Goal: Task Accomplishment & Management: Manage account settings

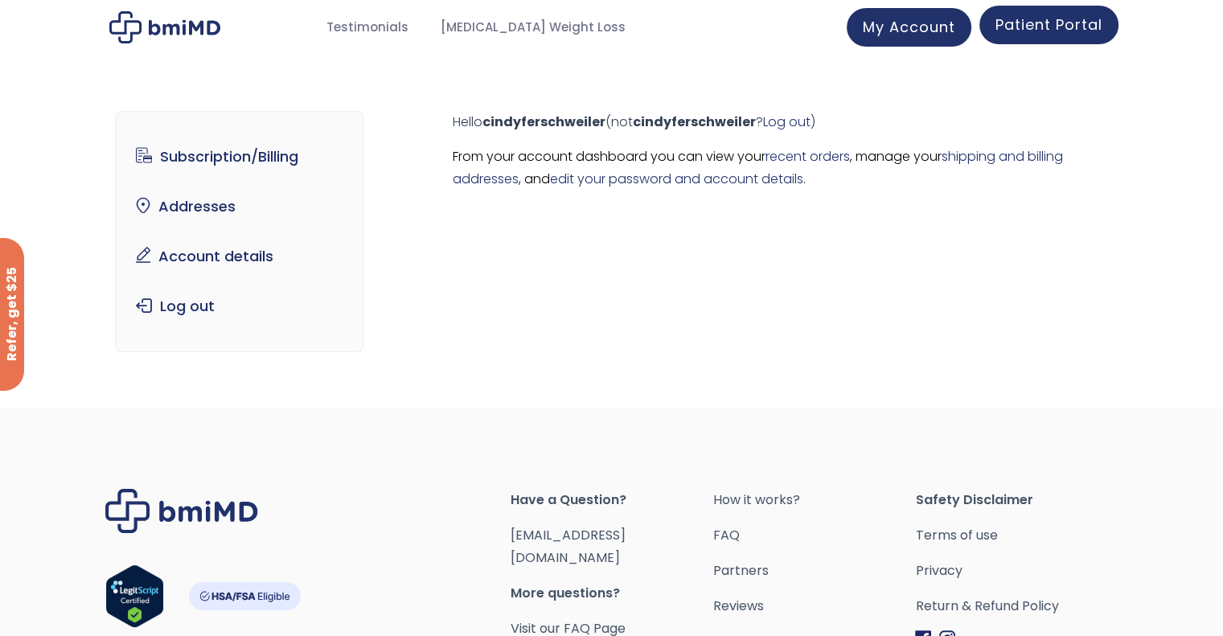
click at [1022, 18] on span "Patient Portal" at bounding box center [1049, 24] width 107 height 20
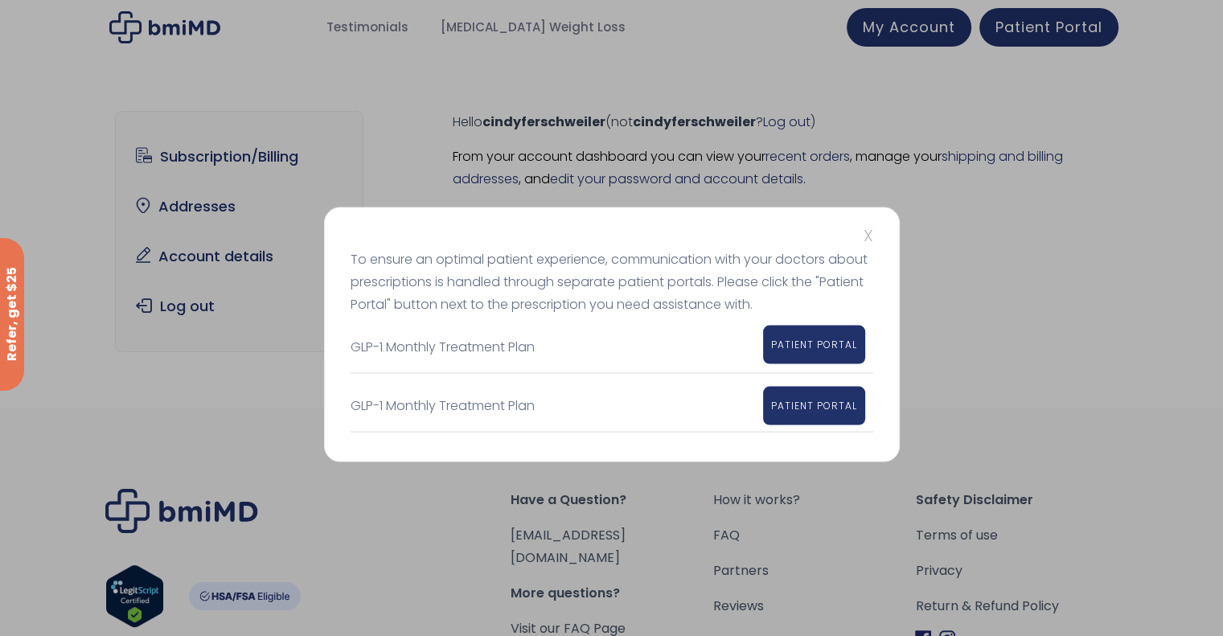
click at [813, 344] on span "PATIENT PORTAL" at bounding box center [814, 344] width 86 height 14
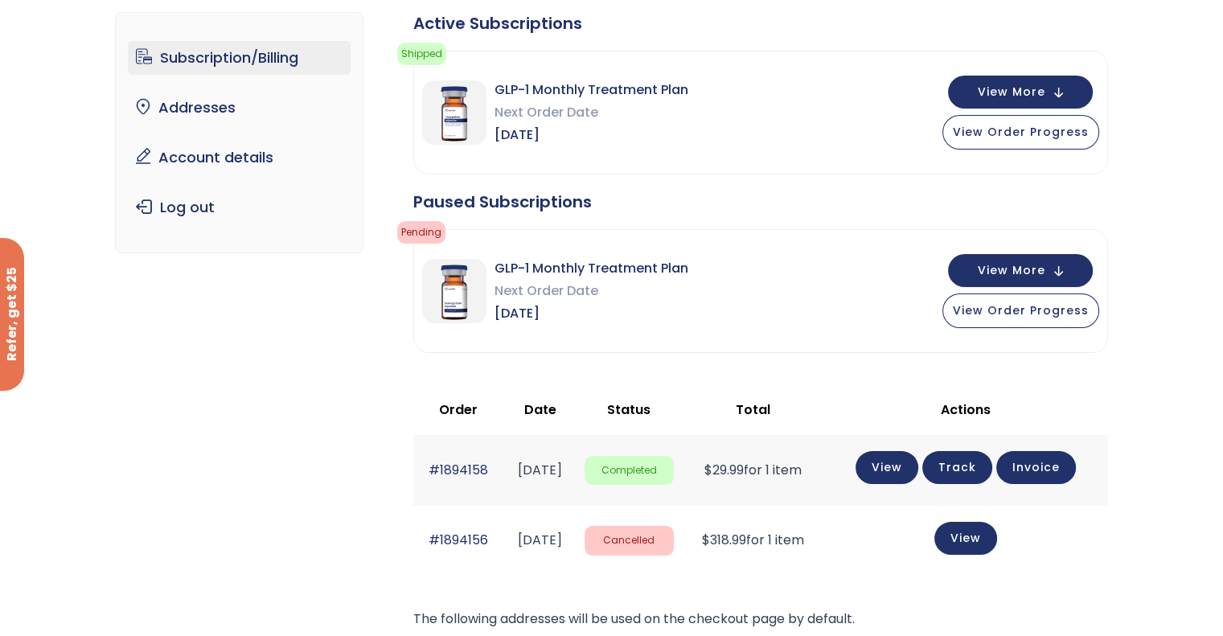
scroll to position [109, 0]
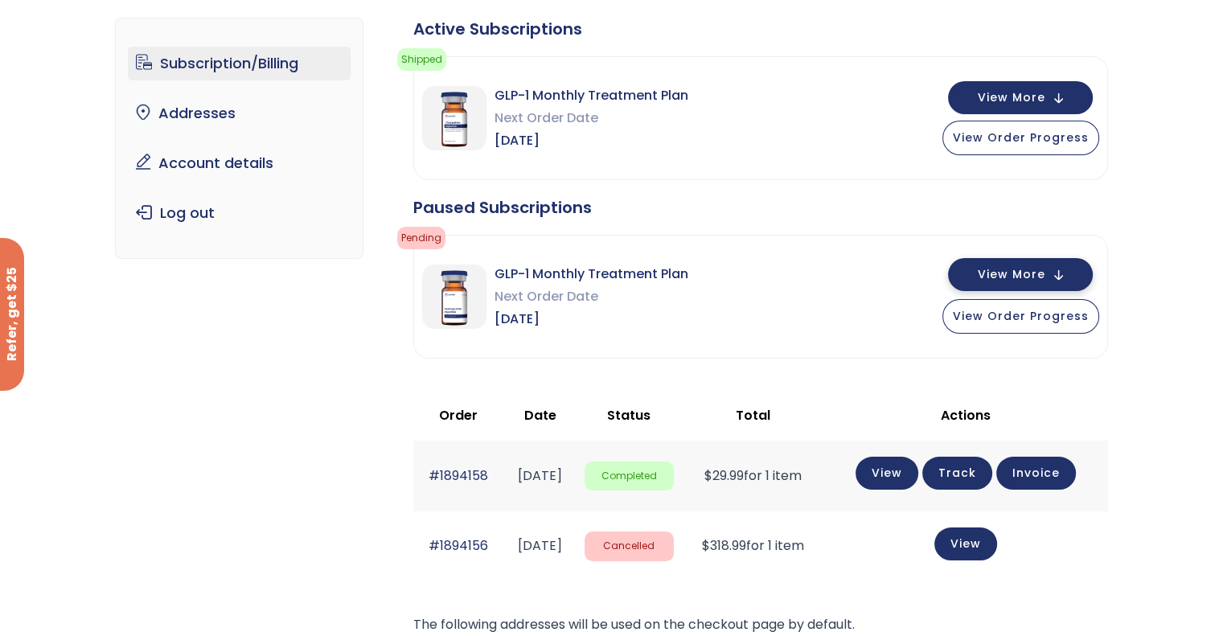
click at [1023, 273] on span "View More" at bounding box center [1012, 274] width 68 height 10
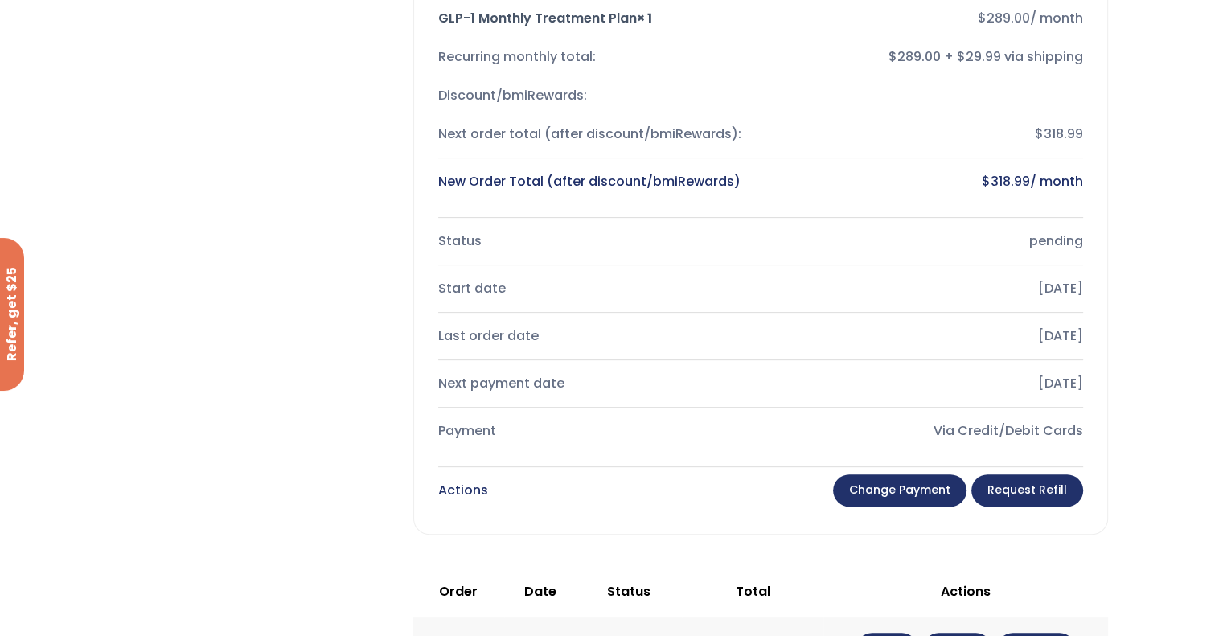
scroll to position [500, 0]
click at [902, 487] on link "Change payment" at bounding box center [900, 491] width 134 height 32
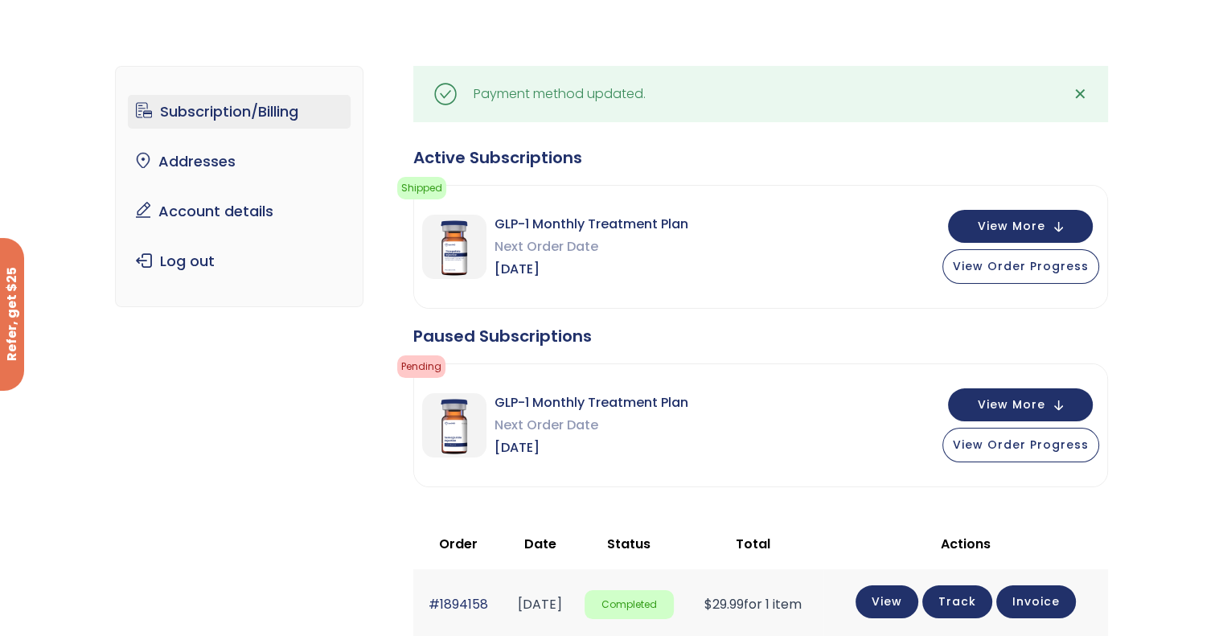
scroll to position [66, 0]
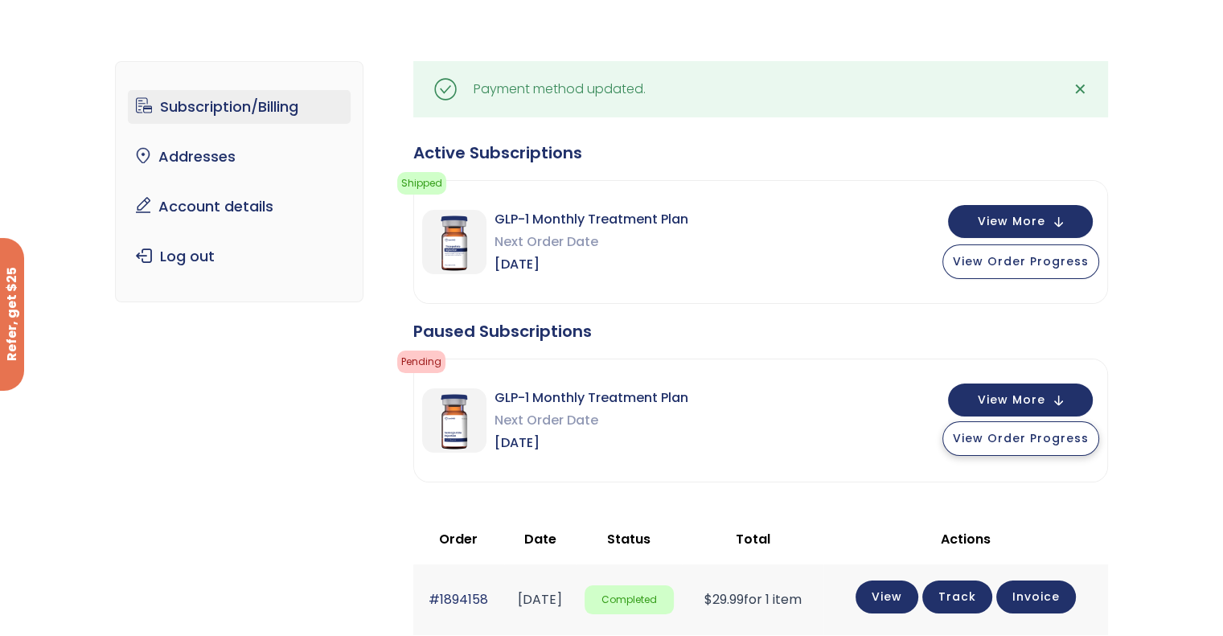
click at [1017, 432] on span "View Order Progress" at bounding box center [1021, 438] width 136 height 16
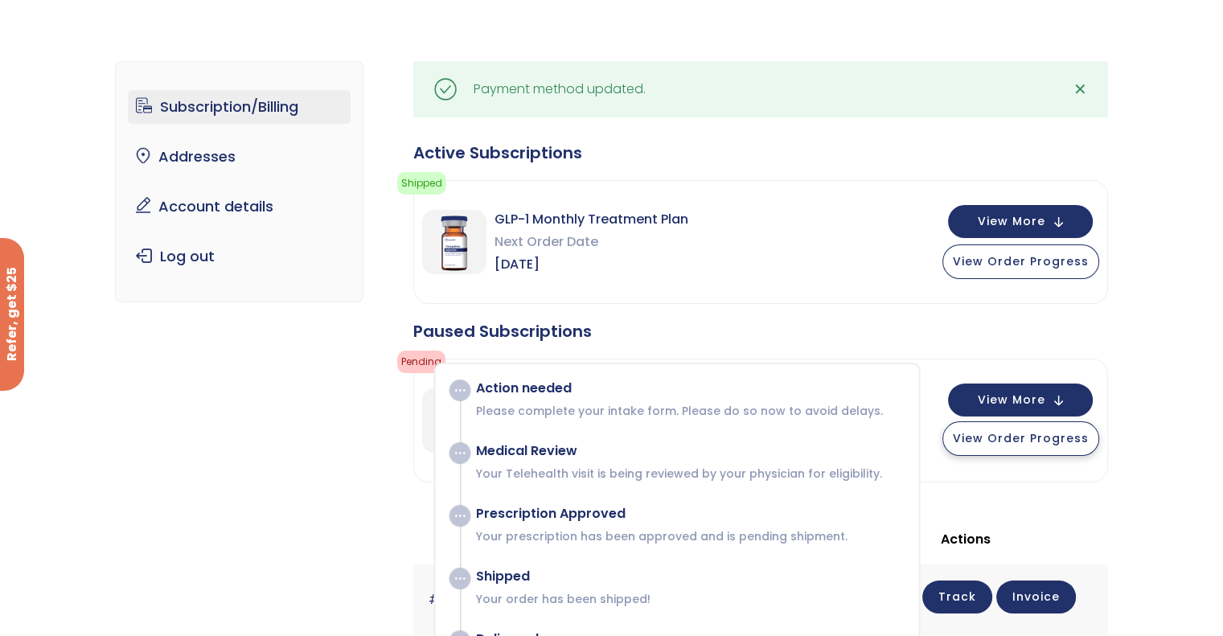
click at [1017, 432] on span "View Order Progress" at bounding box center [1021, 438] width 136 height 16
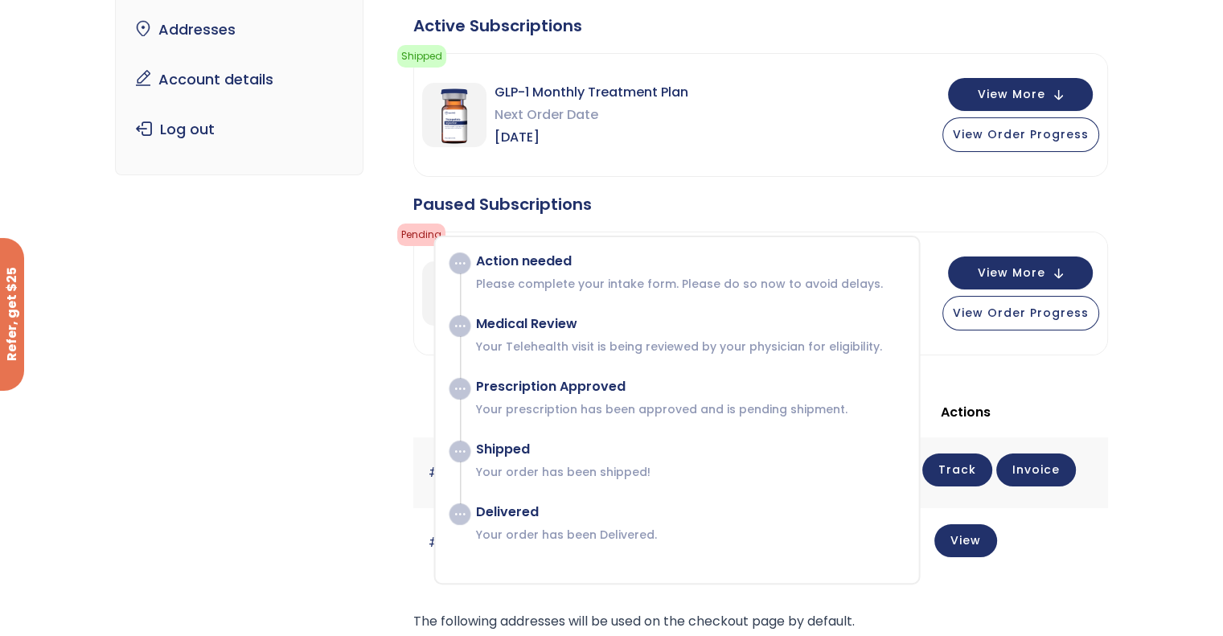
scroll to position [186, 0]
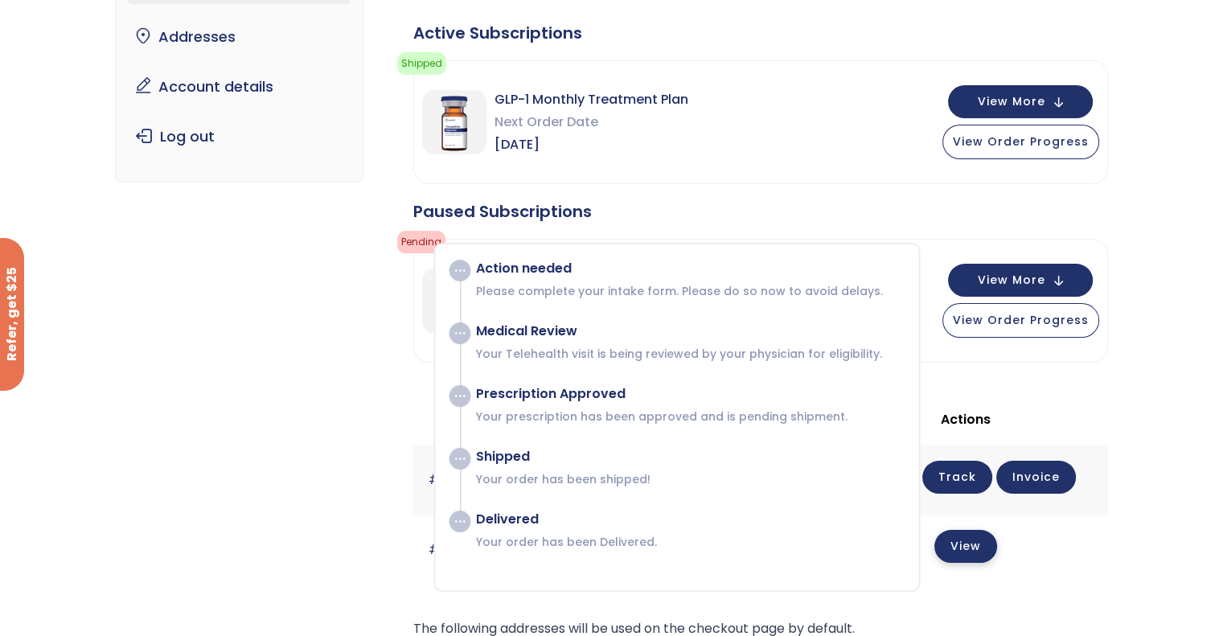
click at [980, 539] on link "View" at bounding box center [966, 546] width 63 height 33
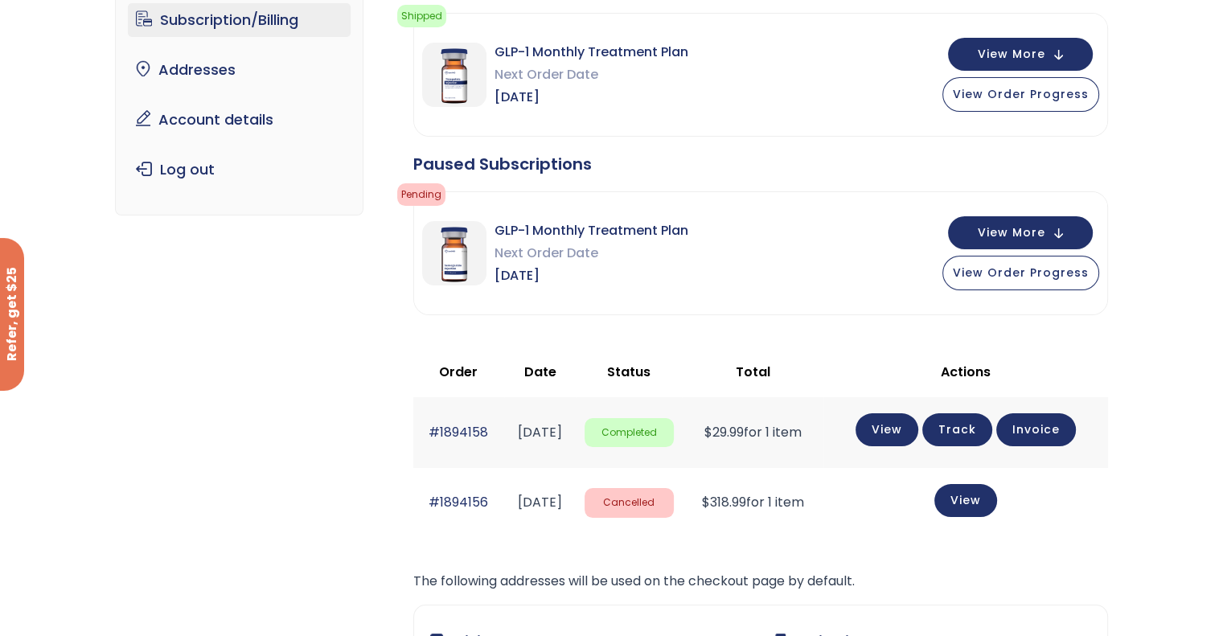
scroll to position [154, 0]
